Goal: Task Accomplishment & Management: Manage account settings

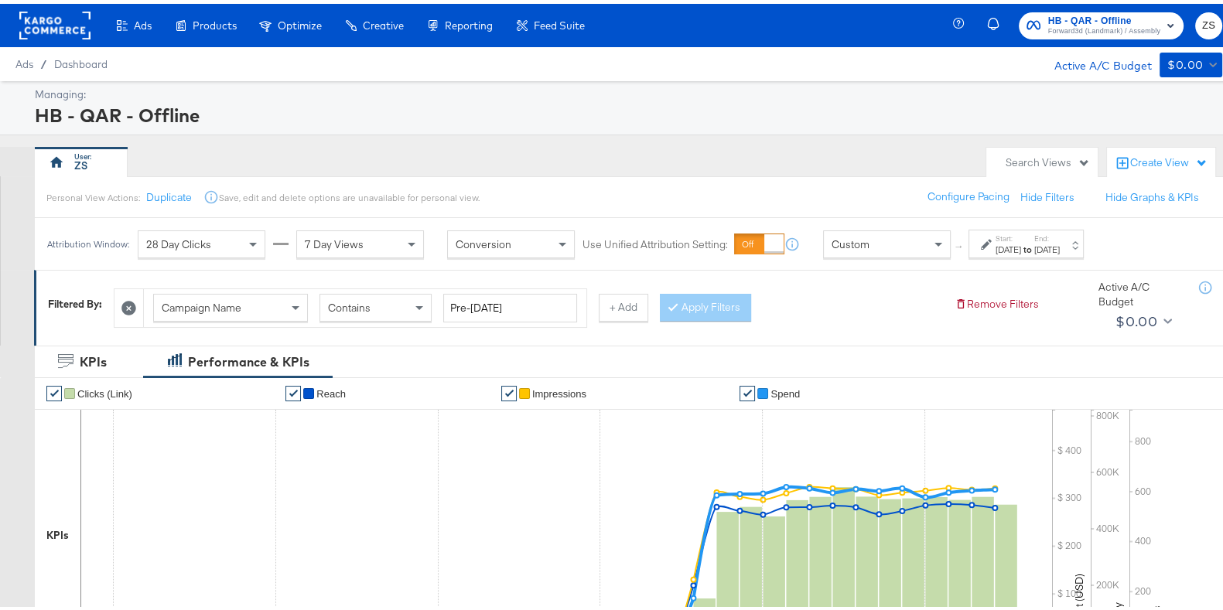
click at [1031, 17] on span "HB - QAR - Offline Forward3d (Landmark) / Assembly" at bounding box center [1100, 21] width 149 height 25
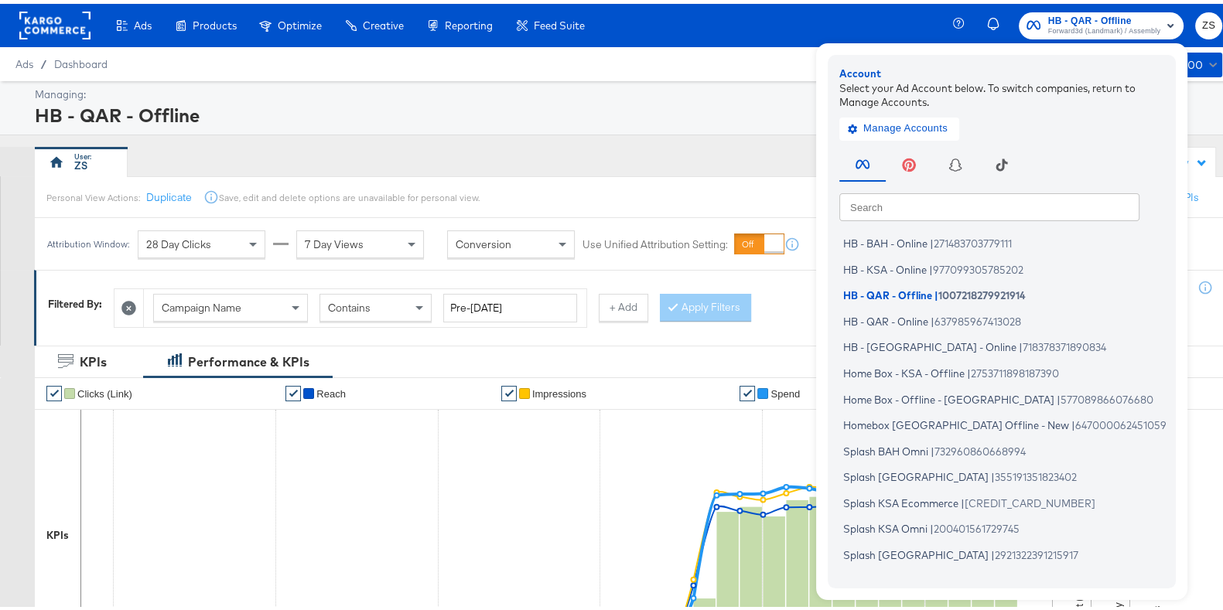
click at [949, 156] on icon "button" at bounding box center [955, 161] width 12 height 12
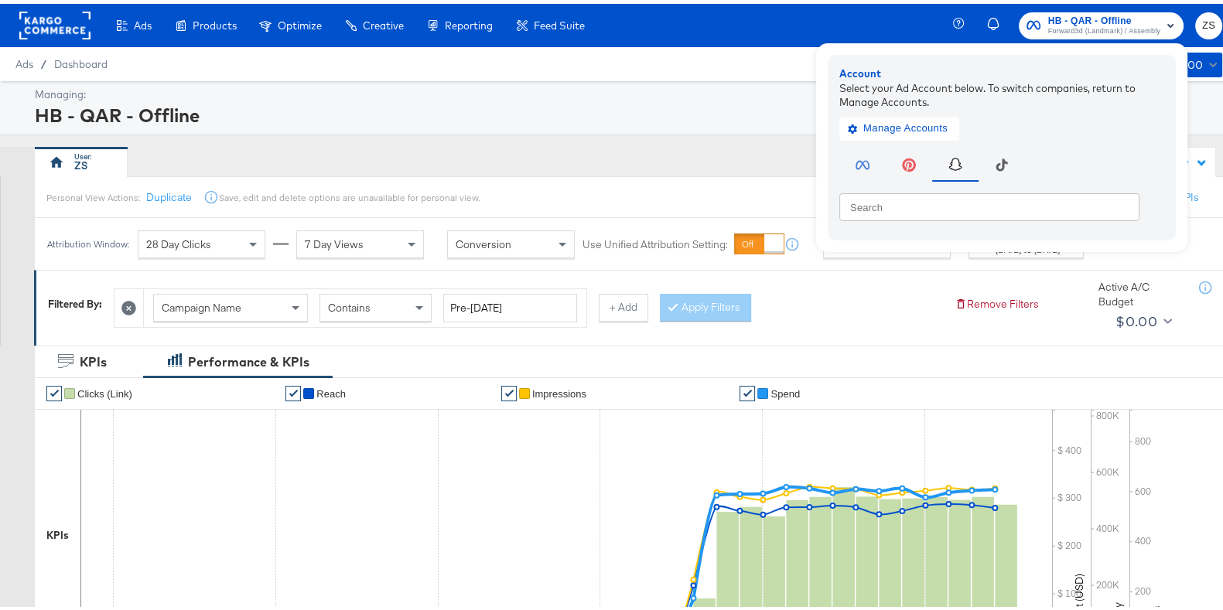
click at [905, 206] on input "text" at bounding box center [989, 203] width 300 height 28
type input "h"
click at [882, 206] on input "text" at bounding box center [989, 203] width 300 height 28
click at [725, 158] on div "ZS" at bounding box center [506, 158] width 943 height 31
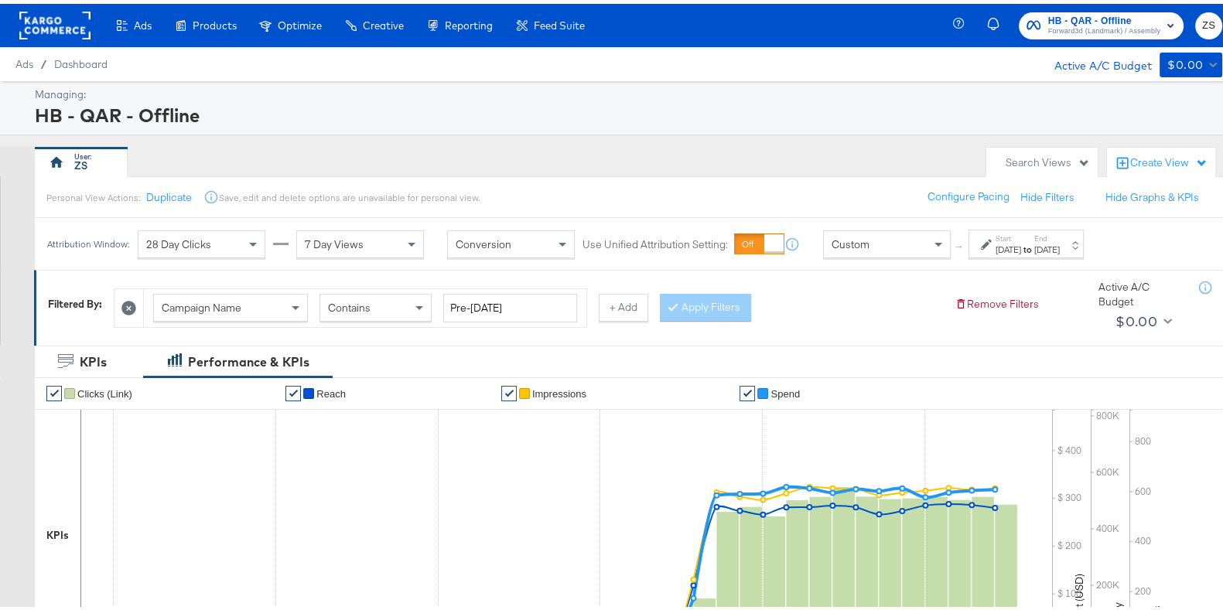
click at [1028, 23] on span "HB - QAR - Offline Forward3d (Landmark) / Assembly" at bounding box center [1100, 21] width 149 height 25
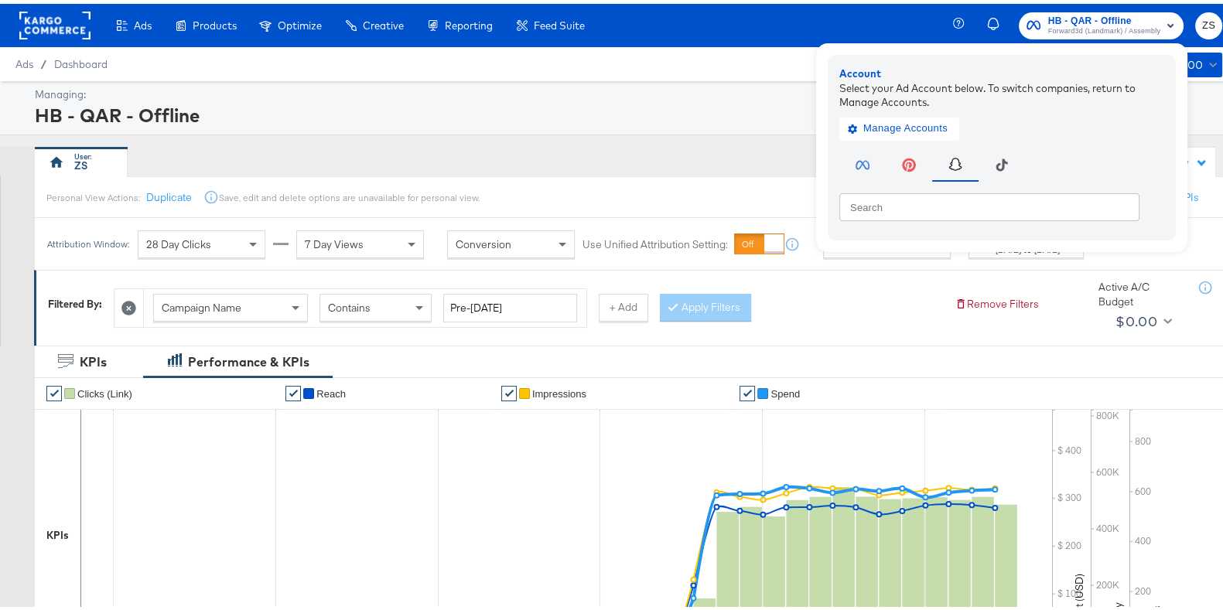
click at [936, 202] on input "text" at bounding box center [989, 203] width 300 height 28
type input "tra"
click at [749, 170] on div "ZS" at bounding box center [506, 158] width 943 height 31
